Goal: Task Accomplishment & Management: Manage account settings

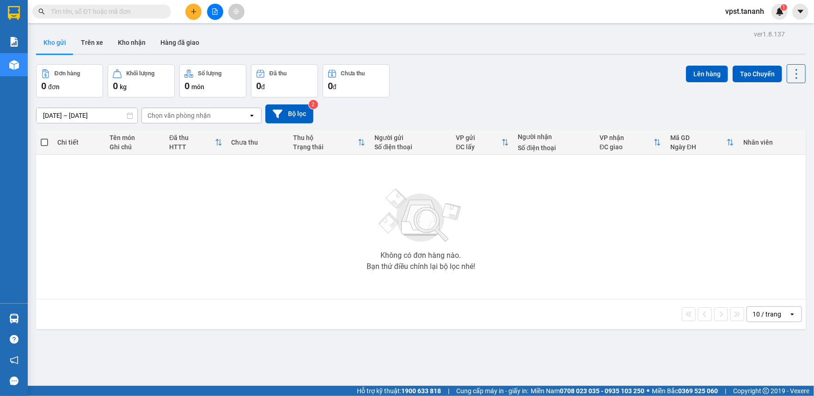
click at [747, 13] on span "vpst.tananh" at bounding box center [745, 12] width 54 height 12
click at [749, 26] on span "Đăng xuất" at bounding box center [751, 29] width 38 height 10
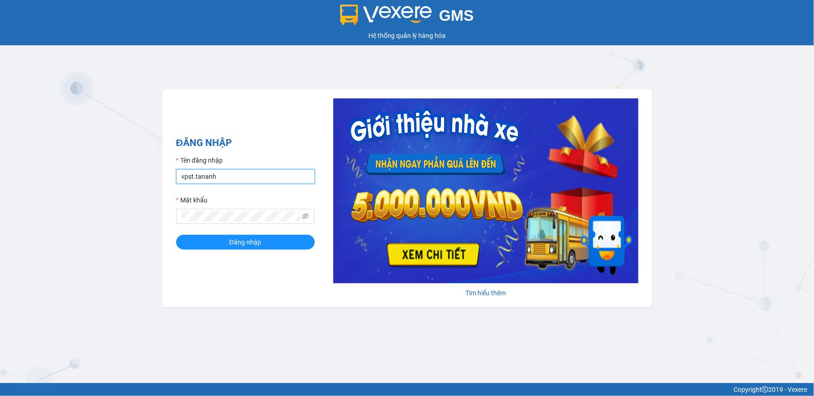
click at [248, 176] on input "vpst.tananh" at bounding box center [245, 176] width 139 height 15
paste input "yachim"
drag, startPoint x: 248, startPoint y: 176, endPoint x: 176, endPoint y: 183, distance: 72.4
click at [176, 183] on div "vpyachim.tananh" at bounding box center [245, 176] width 139 height 15
type input "vpyachim.tananh"
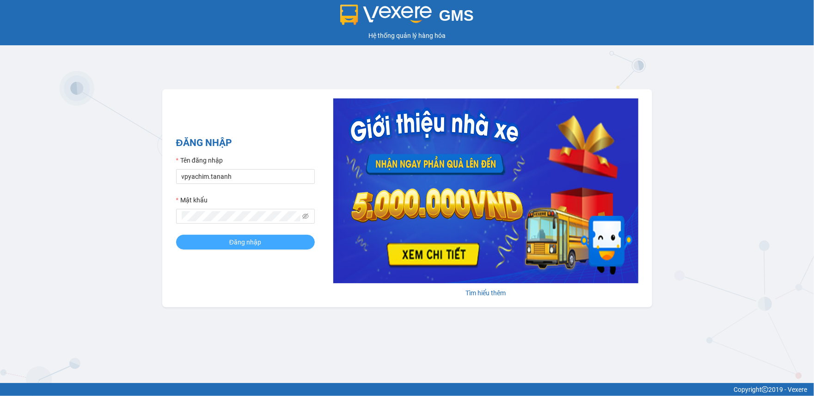
click at [267, 239] on button "Đăng nhập" at bounding box center [245, 242] width 139 height 15
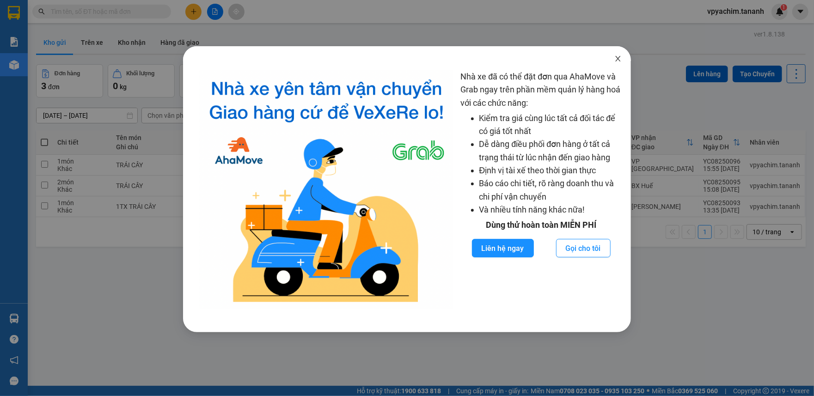
click at [614, 61] on icon "close" at bounding box center [617, 58] width 7 height 7
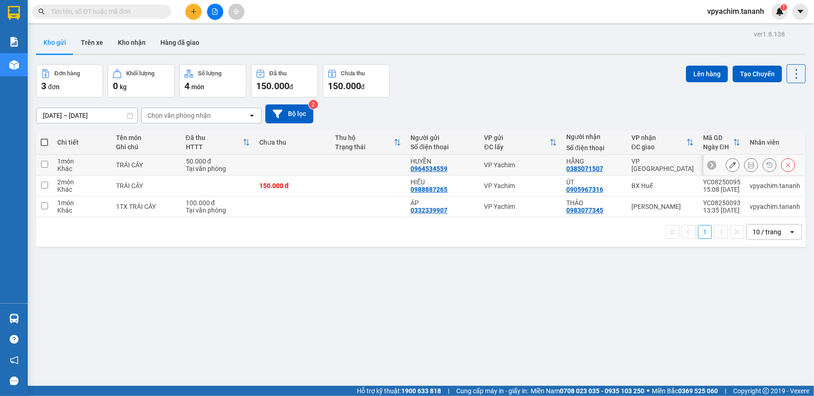
click at [51, 167] on td at bounding box center [44, 165] width 17 height 21
checkbox input "true"
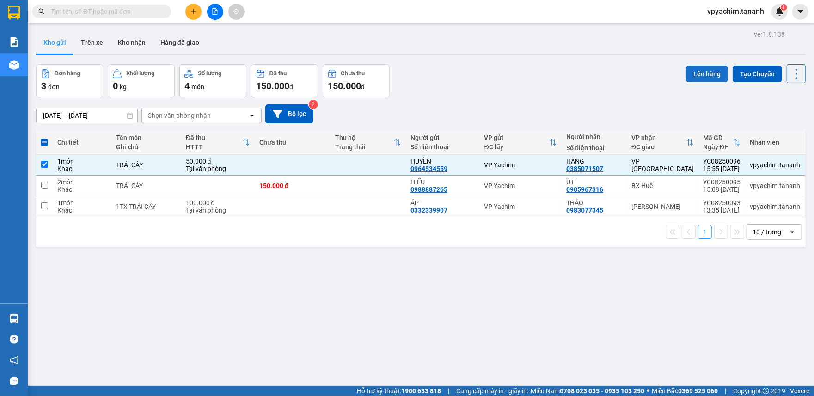
click at [693, 68] on button "Lên hàng" at bounding box center [707, 74] width 42 height 17
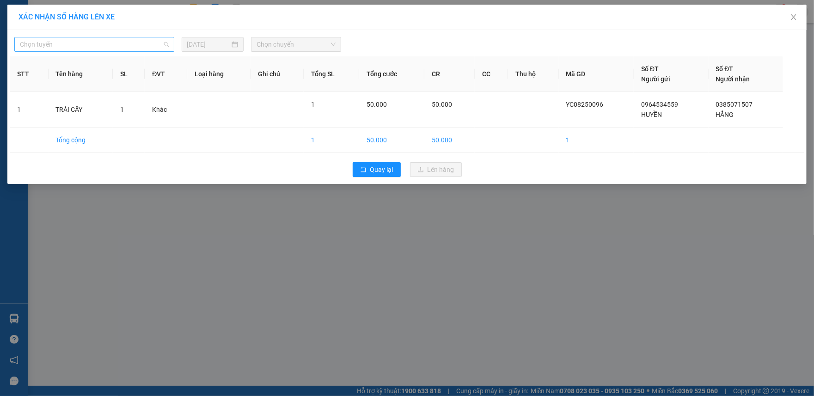
click at [121, 48] on span "Chọn tuyến" at bounding box center [94, 44] width 149 height 14
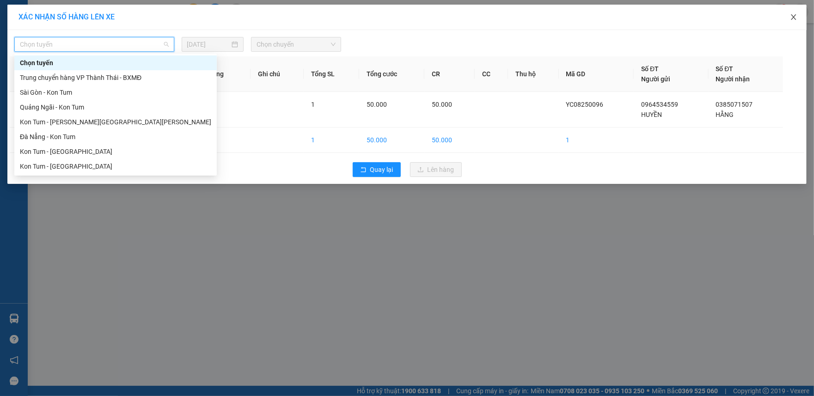
click at [793, 17] on icon "close" at bounding box center [793, 17] width 5 height 6
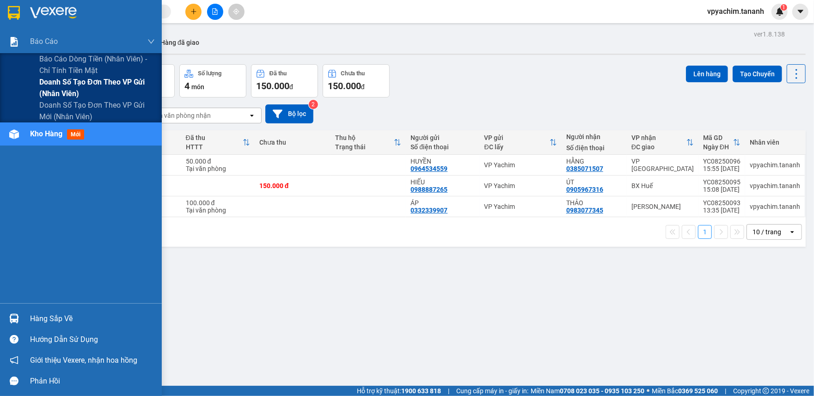
click at [113, 85] on span "Doanh số tạo đơn theo VP gửi (nhân viên)" at bounding box center [97, 87] width 116 height 23
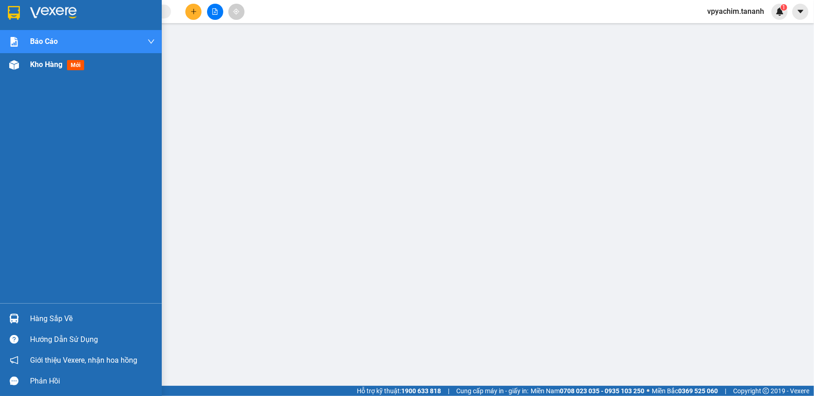
click at [40, 64] on span "Kho hàng" at bounding box center [46, 64] width 32 height 9
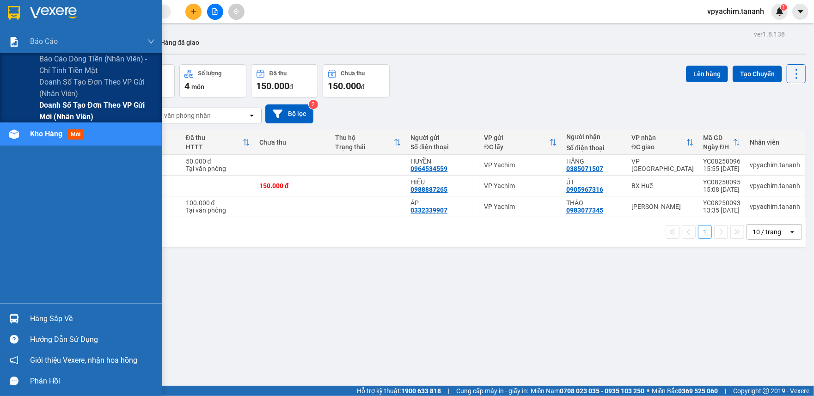
click at [98, 104] on span "Doanh số tạo đơn theo VP gửi mới (nhân viên)" at bounding box center [97, 110] width 116 height 23
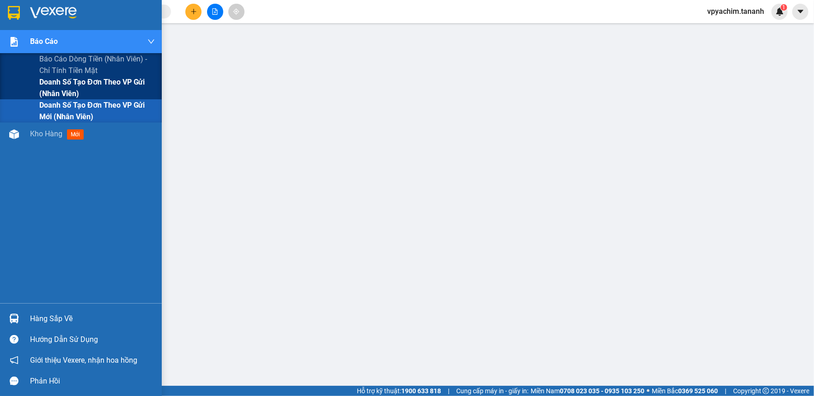
click at [72, 84] on span "Doanh số tạo đơn theo VP gửi (nhân viên)" at bounding box center [97, 87] width 116 height 23
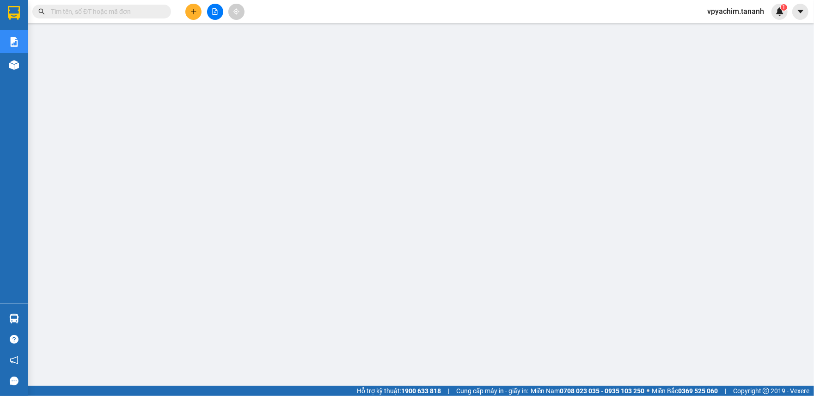
click at [737, 12] on span "vpyachim.tananh" at bounding box center [736, 12] width 72 height 12
click at [731, 41] on span "Đổi mật khẩu" at bounding box center [740, 43] width 52 height 10
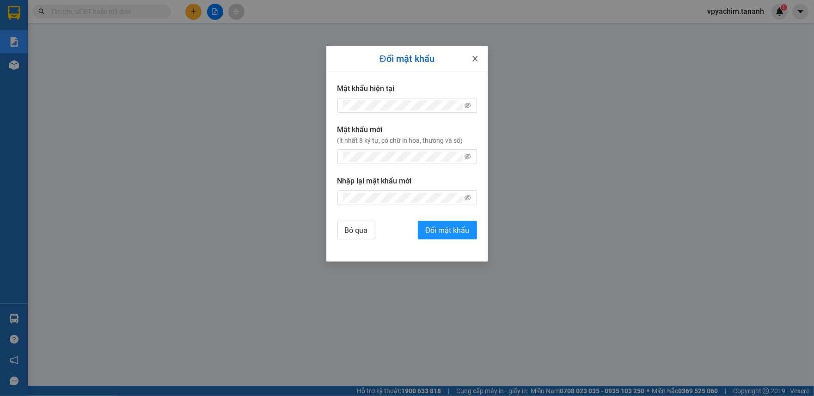
click at [471, 59] on icon "close" at bounding box center [474, 58] width 7 height 7
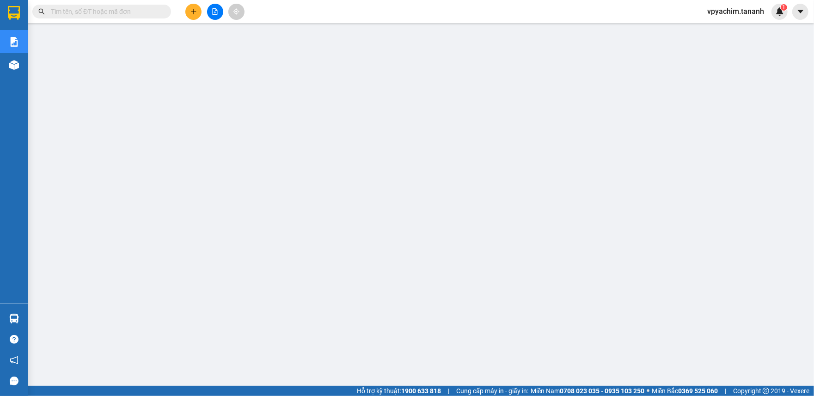
click at [738, 12] on span "vpyachim.tananh" at bounding box center [736, 12] width 72 height 12
click at [729, 28] on span "Đăng xuất" at bounding box center [740, 29] width 52 height 10
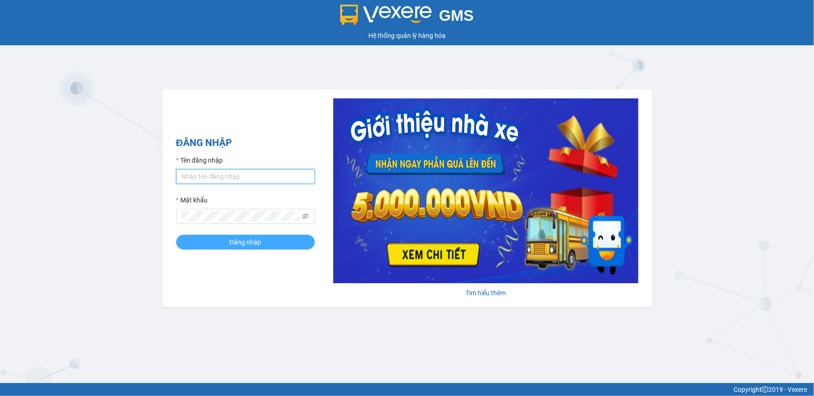
type input "vpst.tananh"
click at [224, 242] on button "Đăng nhập" at bounding box center [245, 242] width 139 height 15
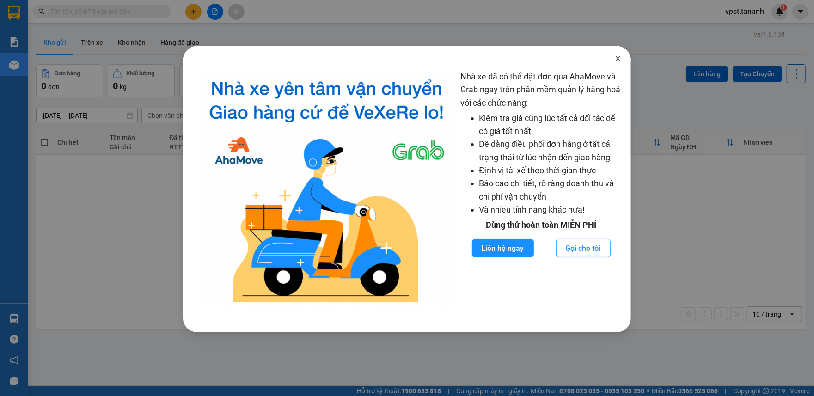
click at [610, 61] on span "Close" at bounding box center [618, 59] width 26 height 26
